Goal: Check status: Check status

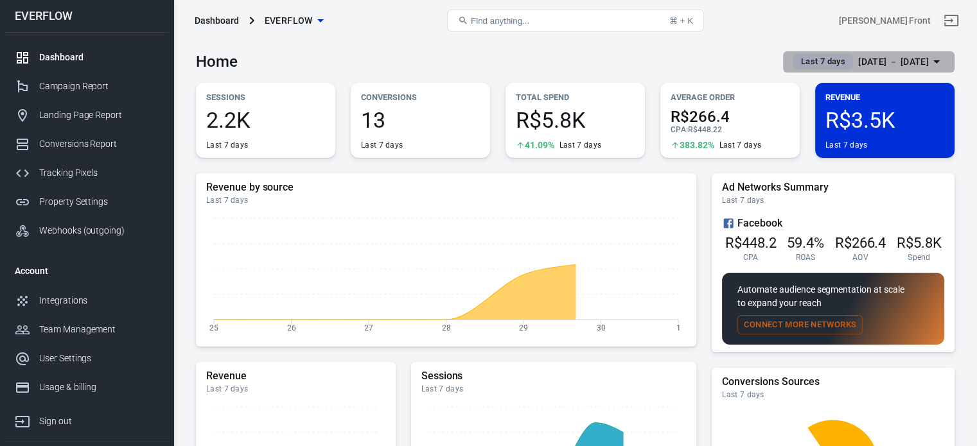
click at [868, 58] on div "[DATE] － [DATE]" at bounding box center [893, 62] width 71 height 16
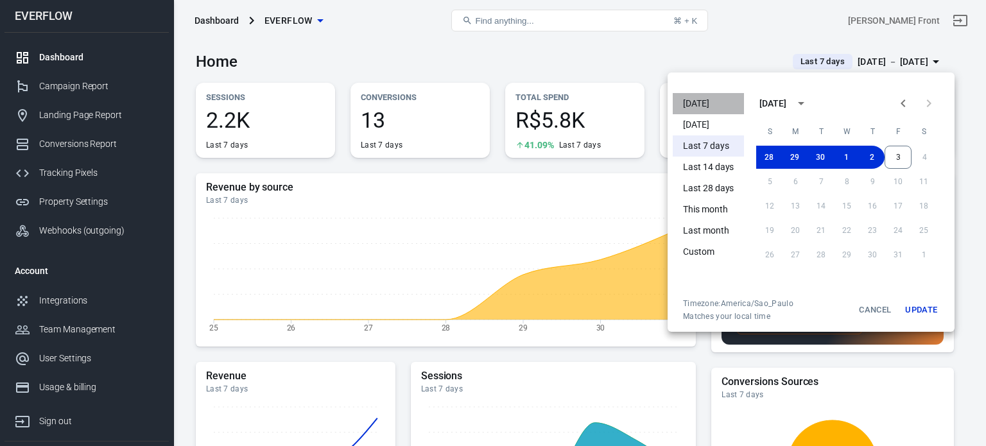
click at [704, 107] on li "[DATE]" at bounding box center [708, 103] width 71 height 21
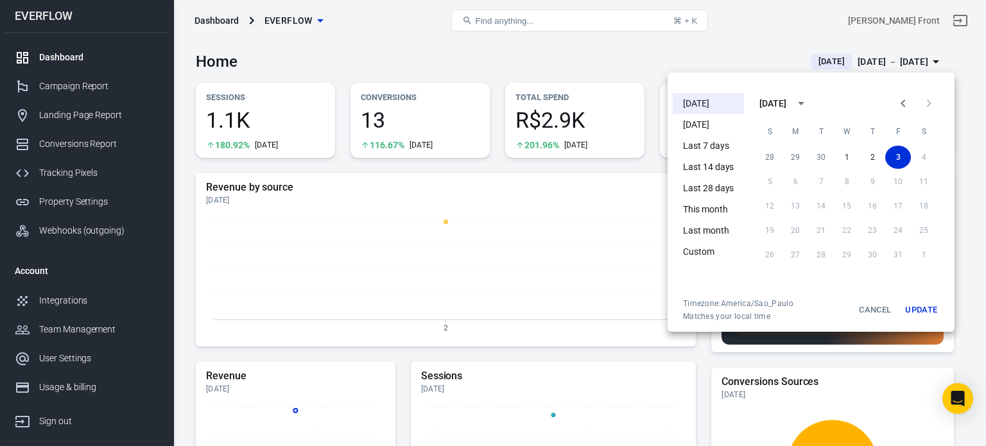
click at [596, 63] on div at bounding box center [493, 223] width 986 height 446
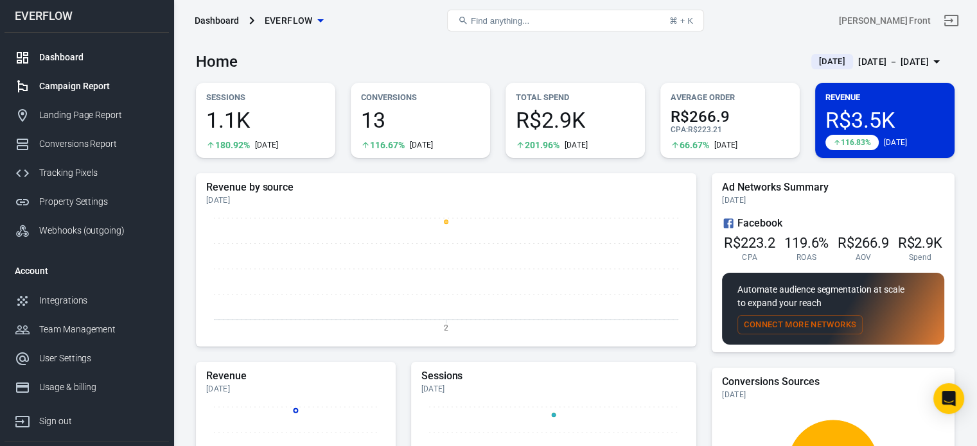
click at [117, 88] on div "Campaign Report" at bounding box center [98, 86] width 119 height 13
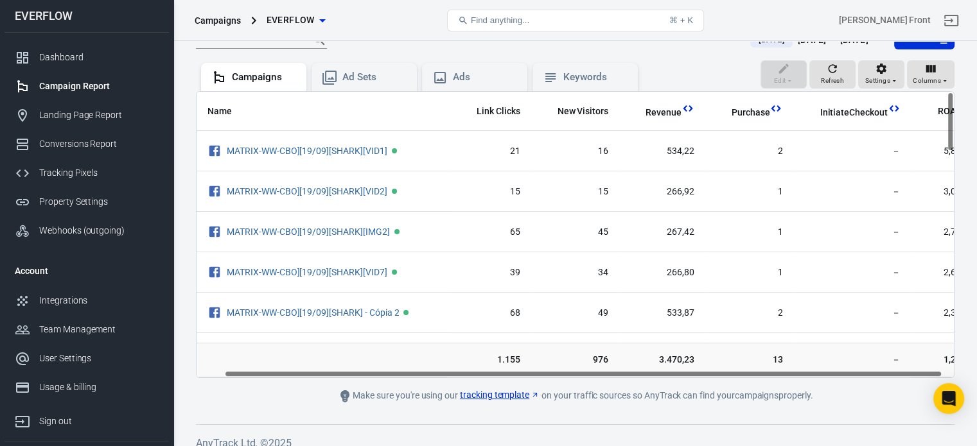
scroll to position [0, 41]
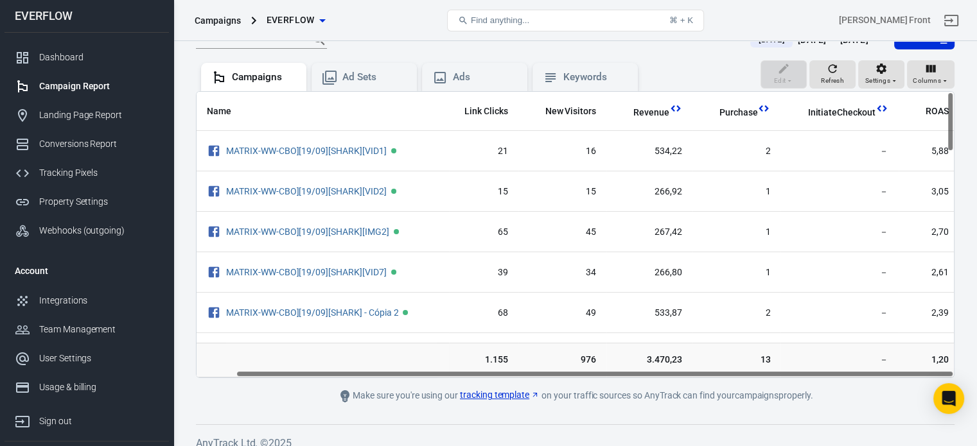
drag, startPoint x: 666, startPoint y: 374, endPoint x: 728, endPoint y: 380, distance: 62.5
click at [728, 380] on main "Verify Ads Integration on Pixel Settings to display your campaigns AnyTrack rel…" at bounding box center [575, 180] width 758 height 448
drag, startPoint x: 949, startPoint y: 130, endPoint x: 950, endPoint y: 123, distance: 7.1
click at [950, 123] on div "Name Link Clicks New Visitors Revenue Purchase InitiateCheckout ROAS MATRIX-WW-…" at bounding box center [575, 235] width 757 height 286
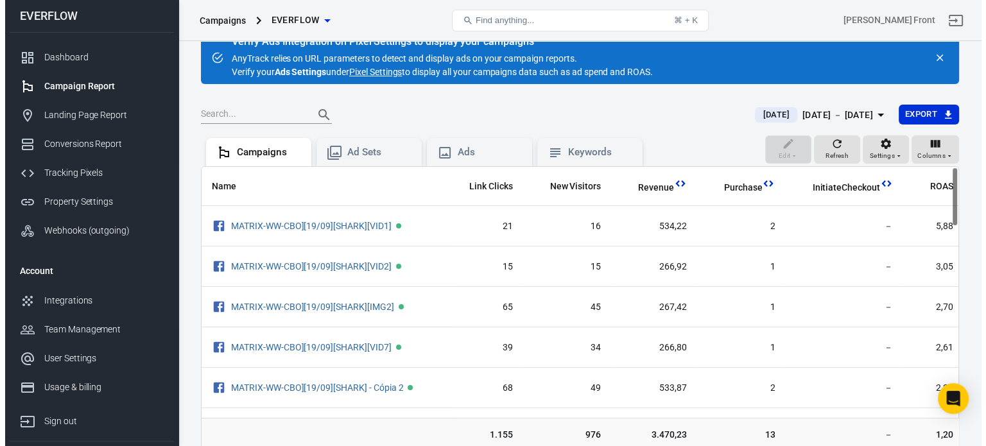
scroll to position [21, 0]
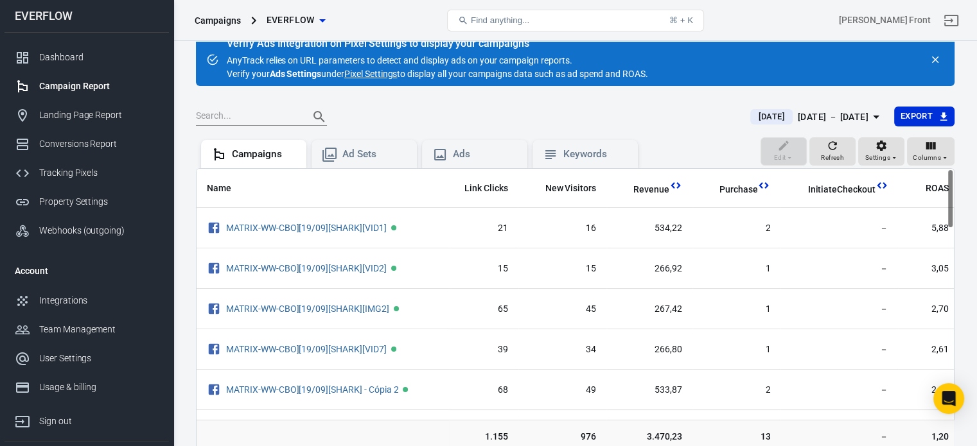
click at [855, 115] on div "[DATE] － [DATE]" at bounding box center [833, 117] width 71 height 16
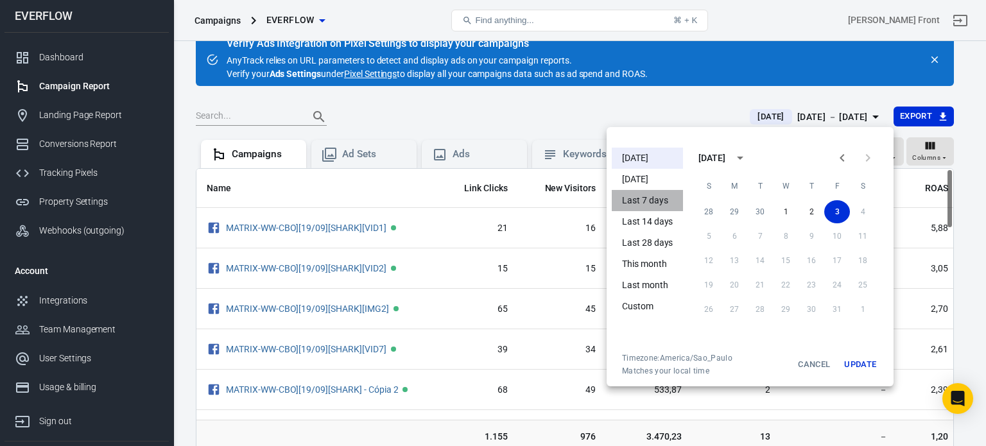
click at [661, 202] on li "Last 7 days" at bounding box center [647, 200] width 71 height 21
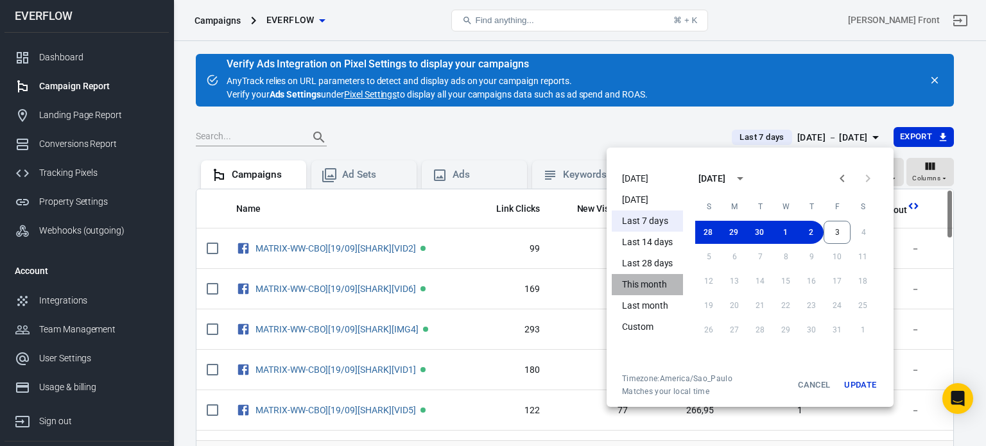
click at [653, 283] on li "This month" at bounding box center [647, 284] width 71 height 21
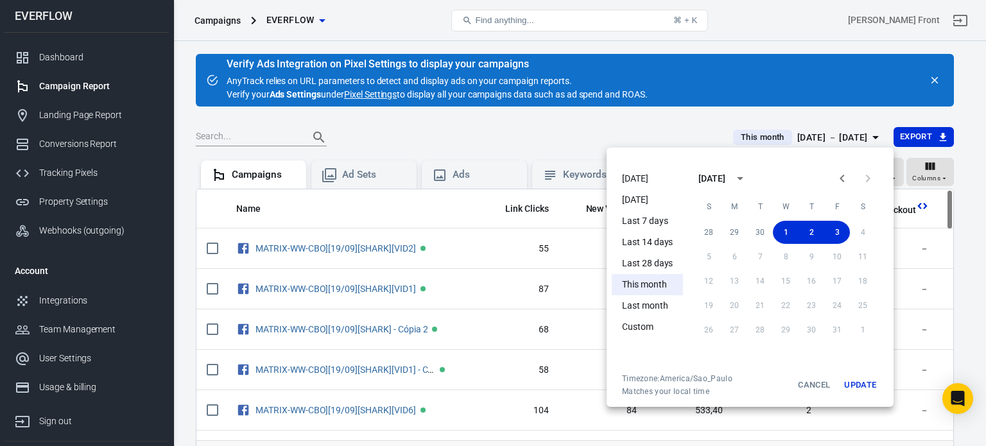
click at [660, 125] on div at bounding box center [493, 223] width 986 height 446
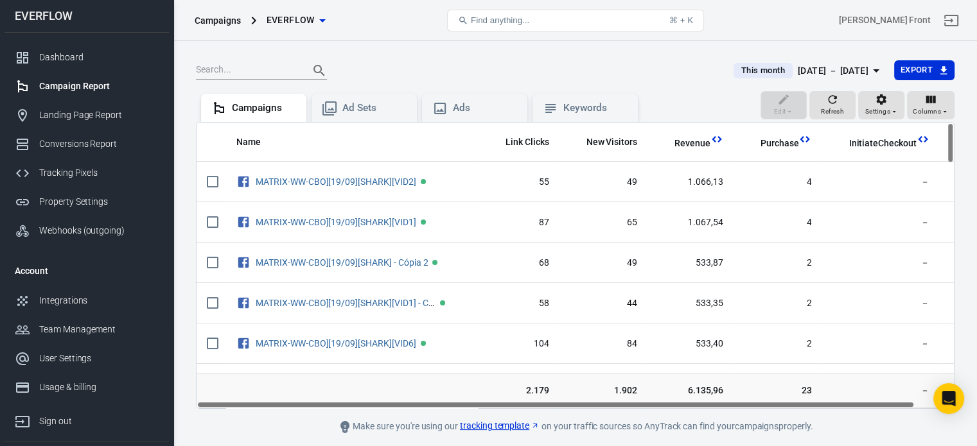
scroll to position [0, 41]
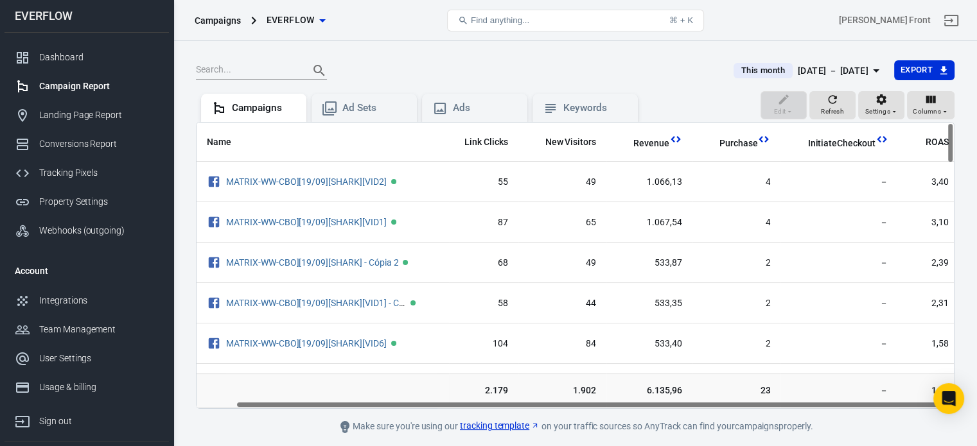
drag, startPoint x: 545, startPoint y: 403, endPoint x: 640, endPoint y: 405, distance: 95.7
click at [640, 405] on div "Name Link Clicks New Visitors Revenue Purchase InitiateCheckout ROAS MATRIX-WW-…" at bounding box center [575, 266] width 757 height 286
